Goal: Check status: Check status

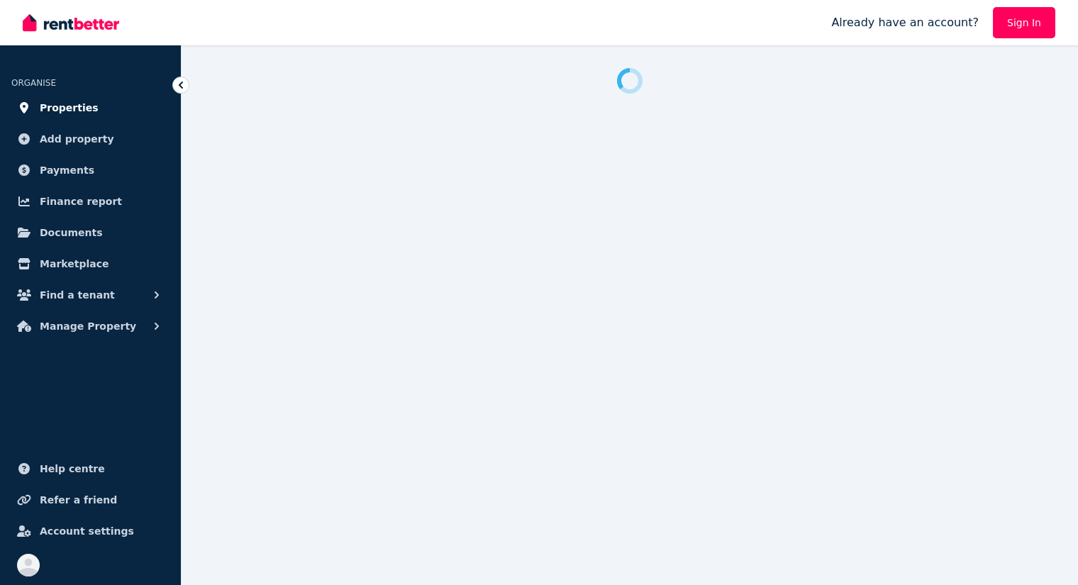
click at [80, 104] on span "Properties" at bounding box center [69, 107] width 59 height 17
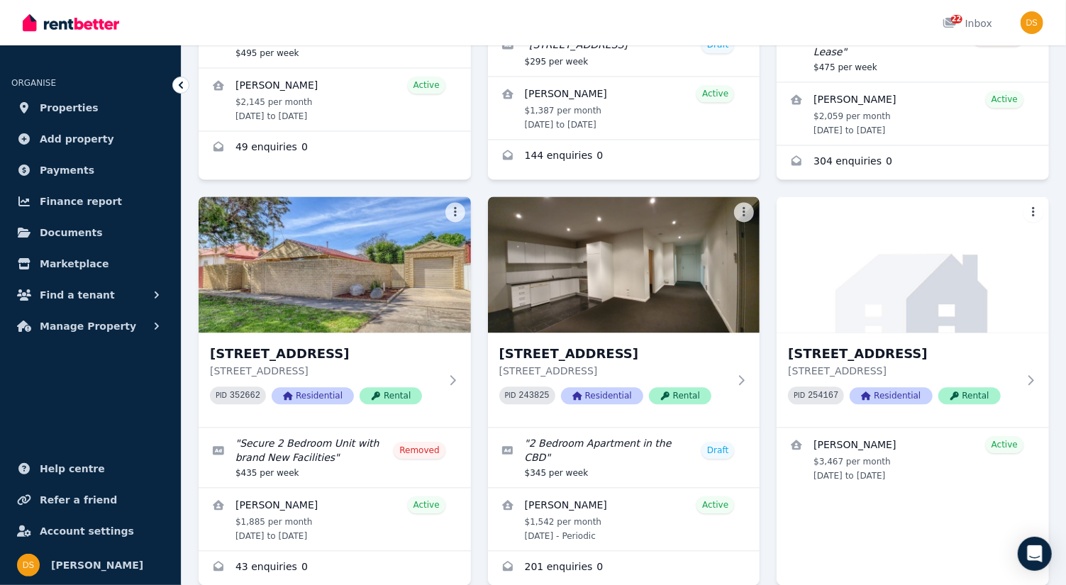
scroll to position [1644, 0]
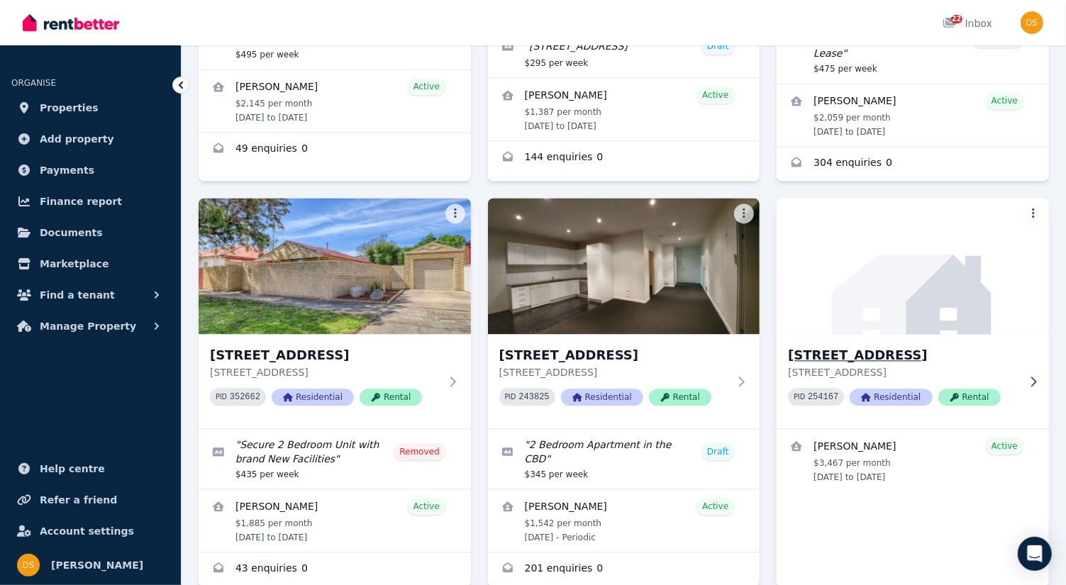
click at [917, 239] on img at bounding box center [913, 265] width 286 height 143
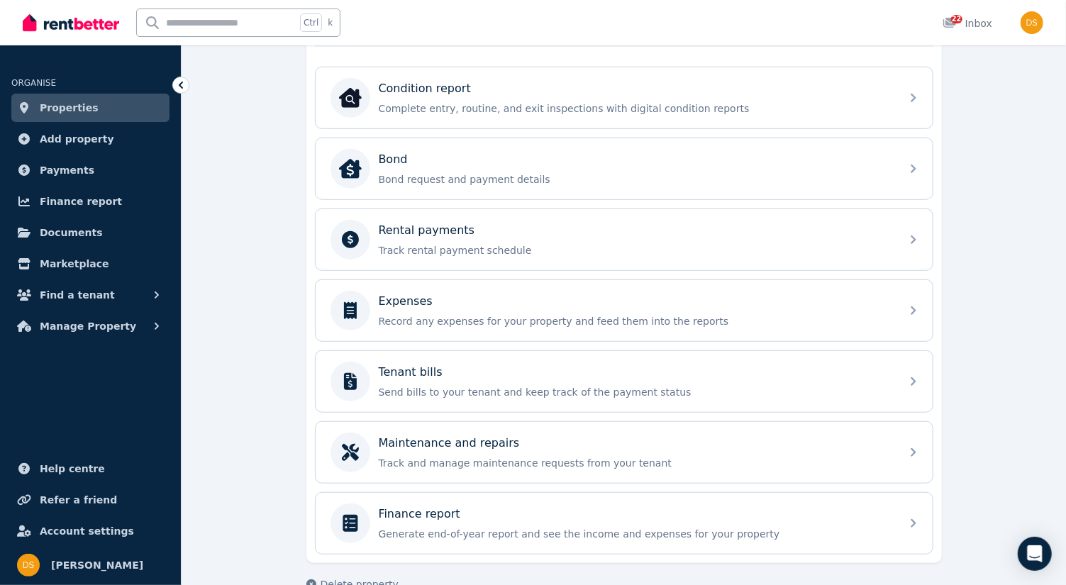
scroll to position [471, 0]
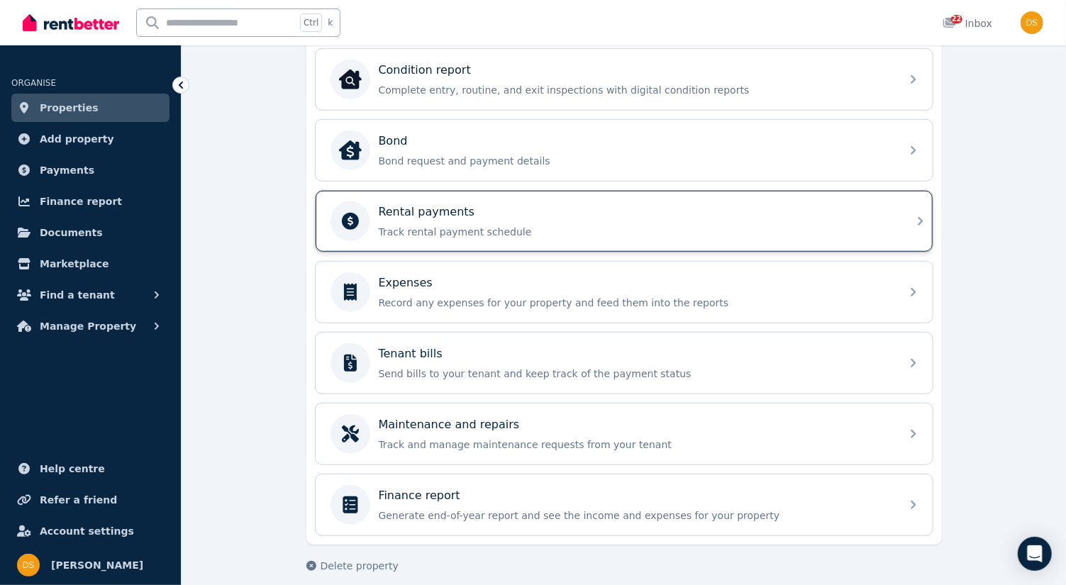
click at [924, 216] on div "Rental payments Track rental payment schedule" at bounding box center [623, 221] width 617 height 61
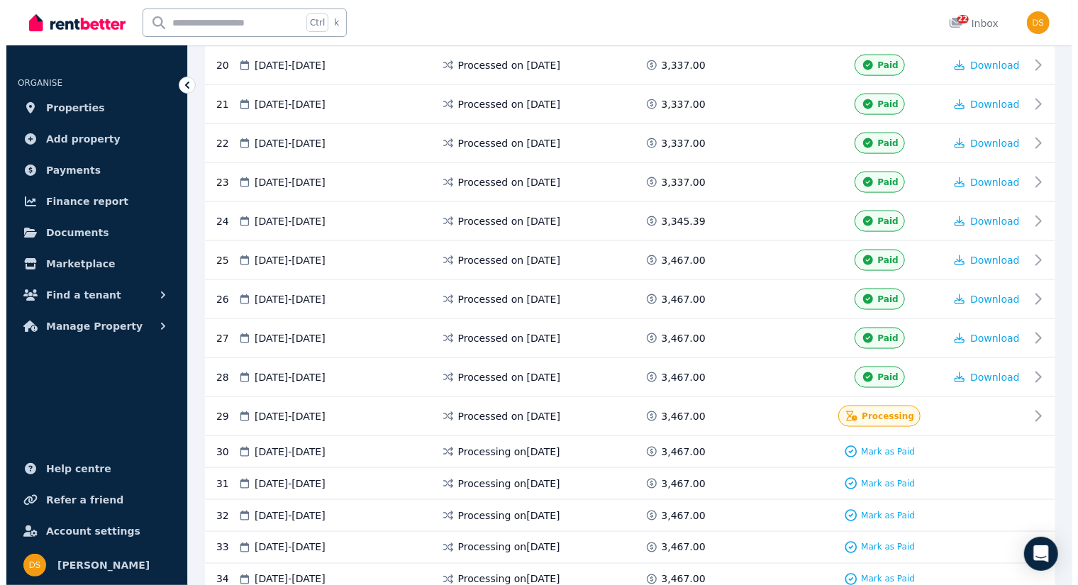
scroll to position [1064, 0]
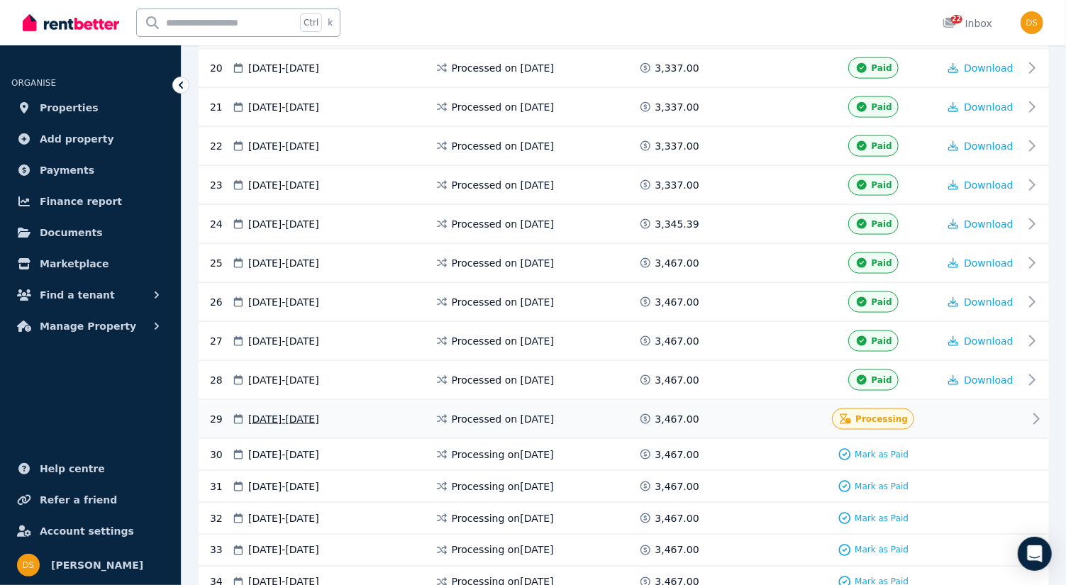
click at [884, 408] on div "Processing" at bounding box center [873, 418] width 82 height 21
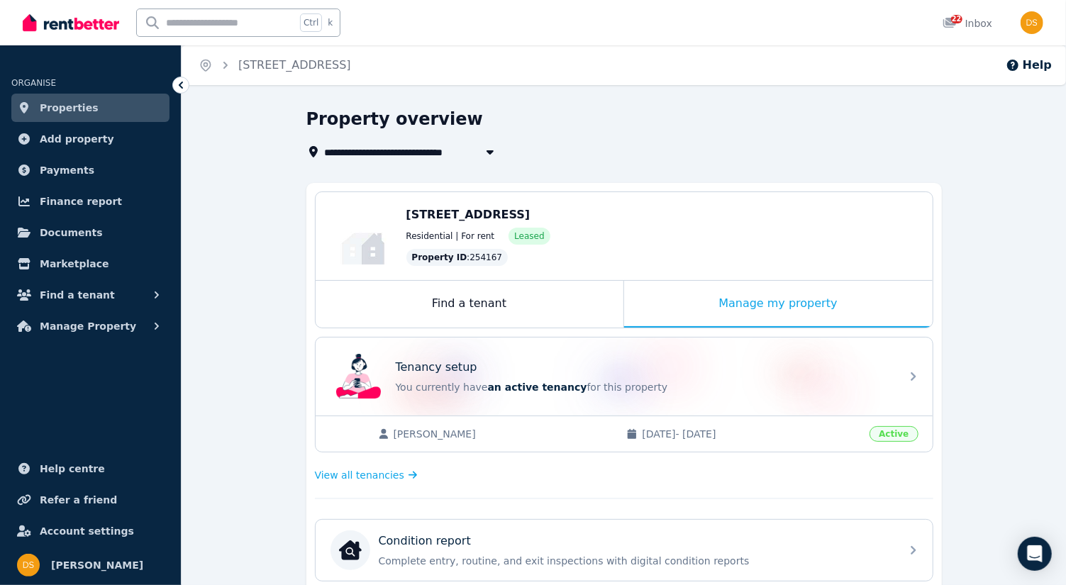
click at [95, 111] on link "Properties" at bounding box center [90, 108] width 158 height 28
